Goal: Find specific page/section: Find specific page/section

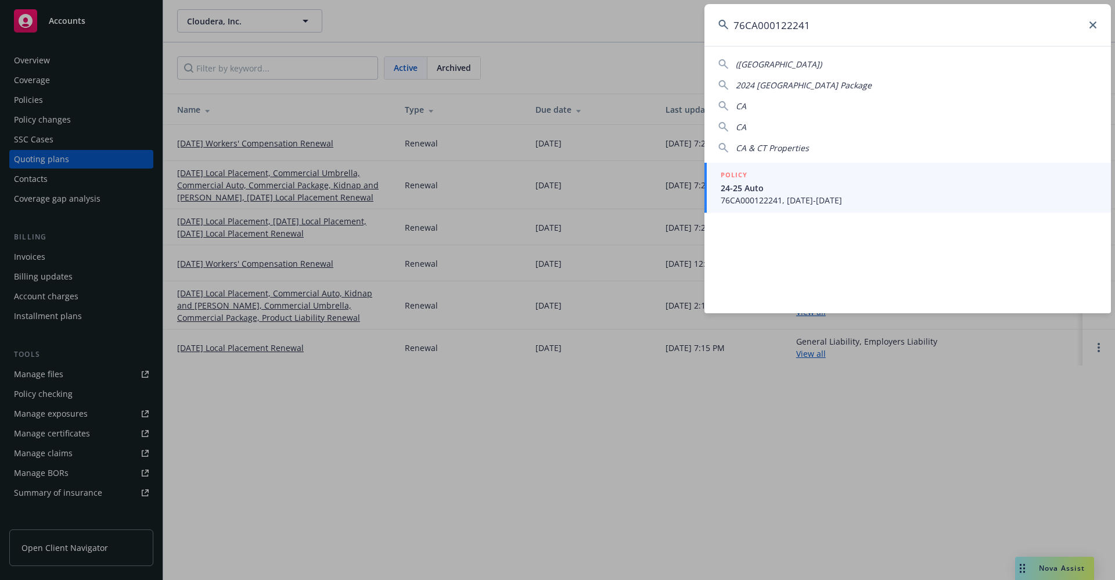
type input "76CA000122241"
